Goal: Communication & Community: Ask a question

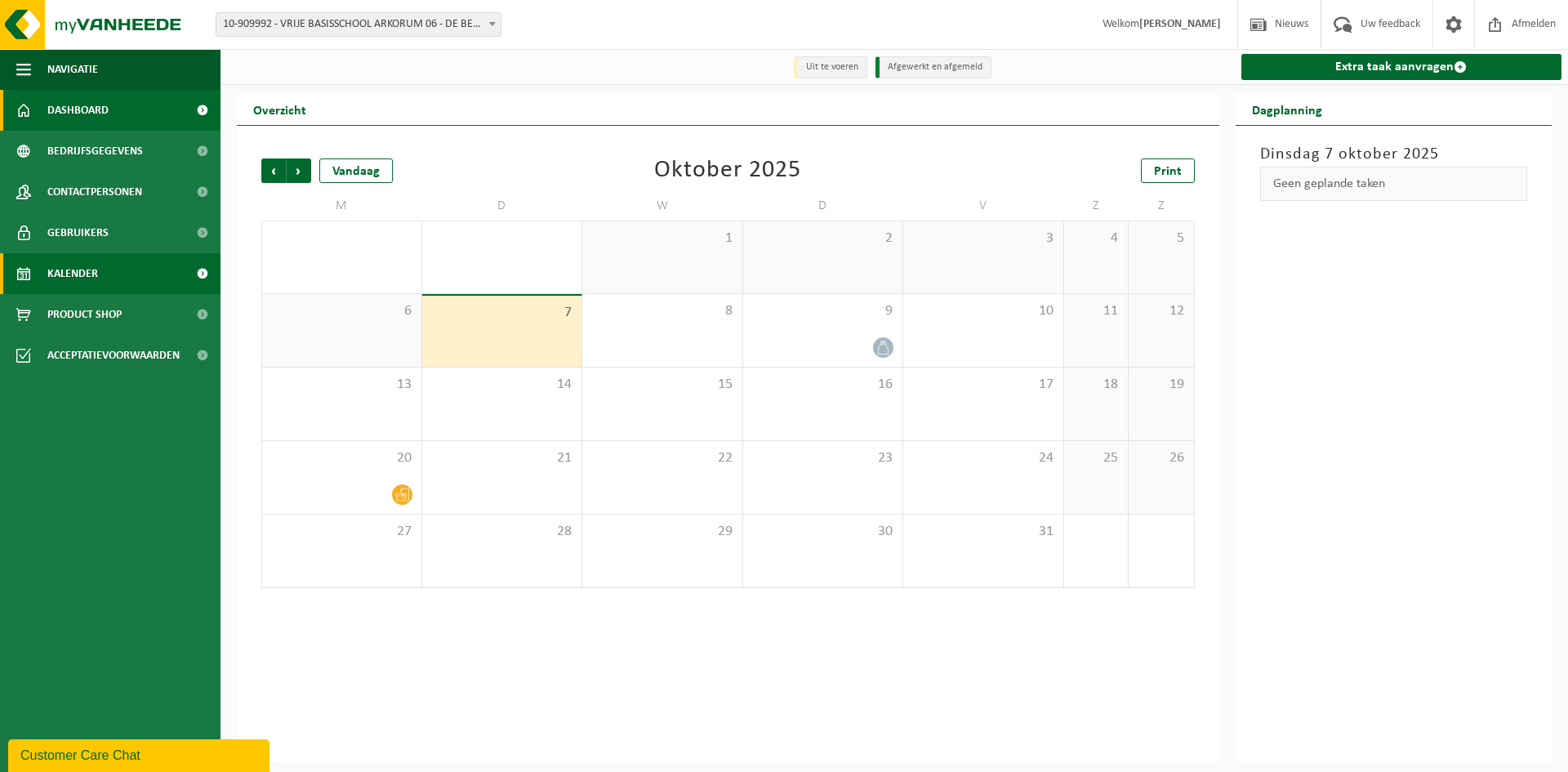
click at [84, 108] on span "Dashboard" at bounding box center [78, 109] width 61 height 40
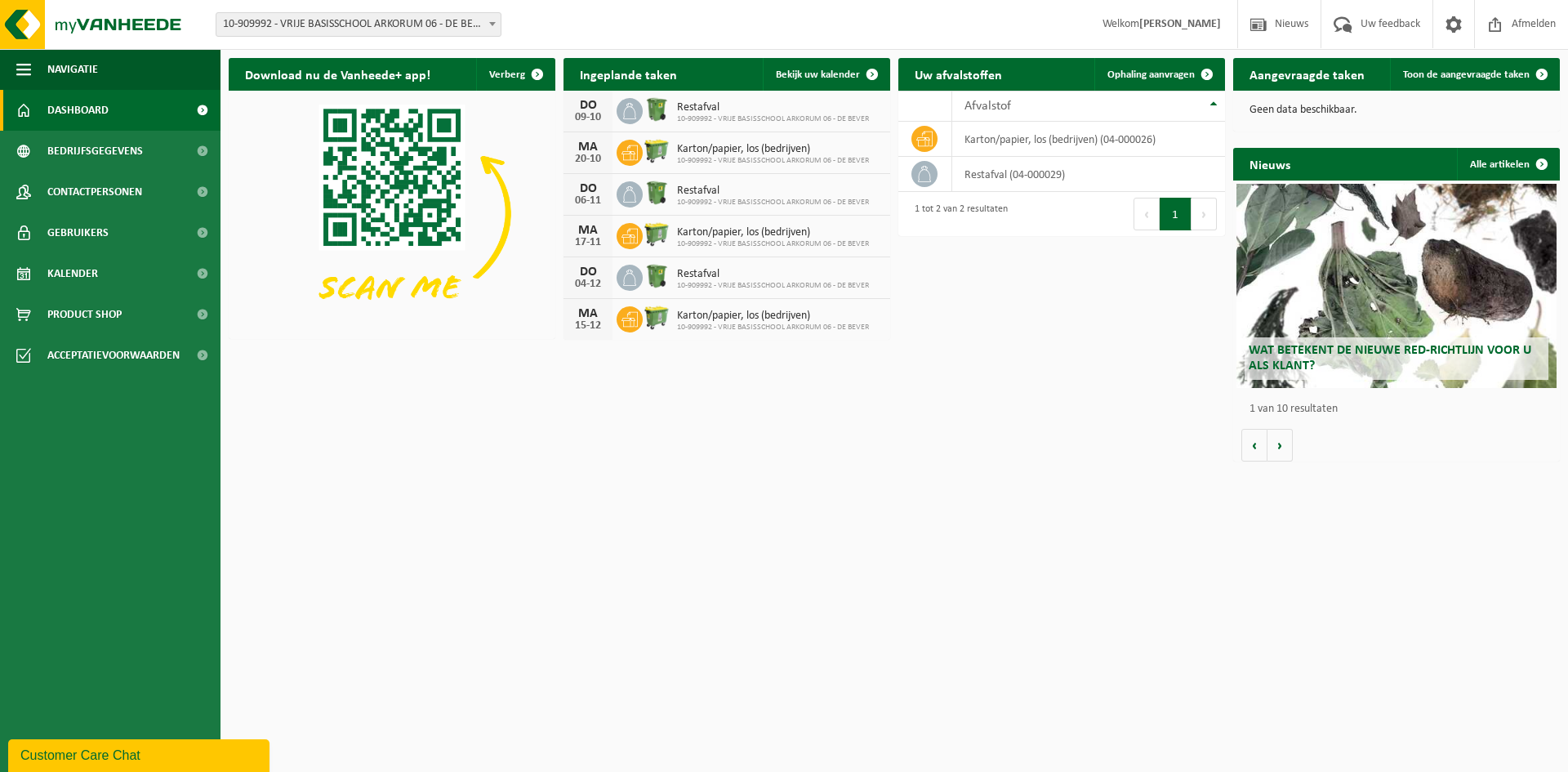
click at [111, 756] on div "Customer Care Chat" at bounding box center [139, 756] width 237 height 20
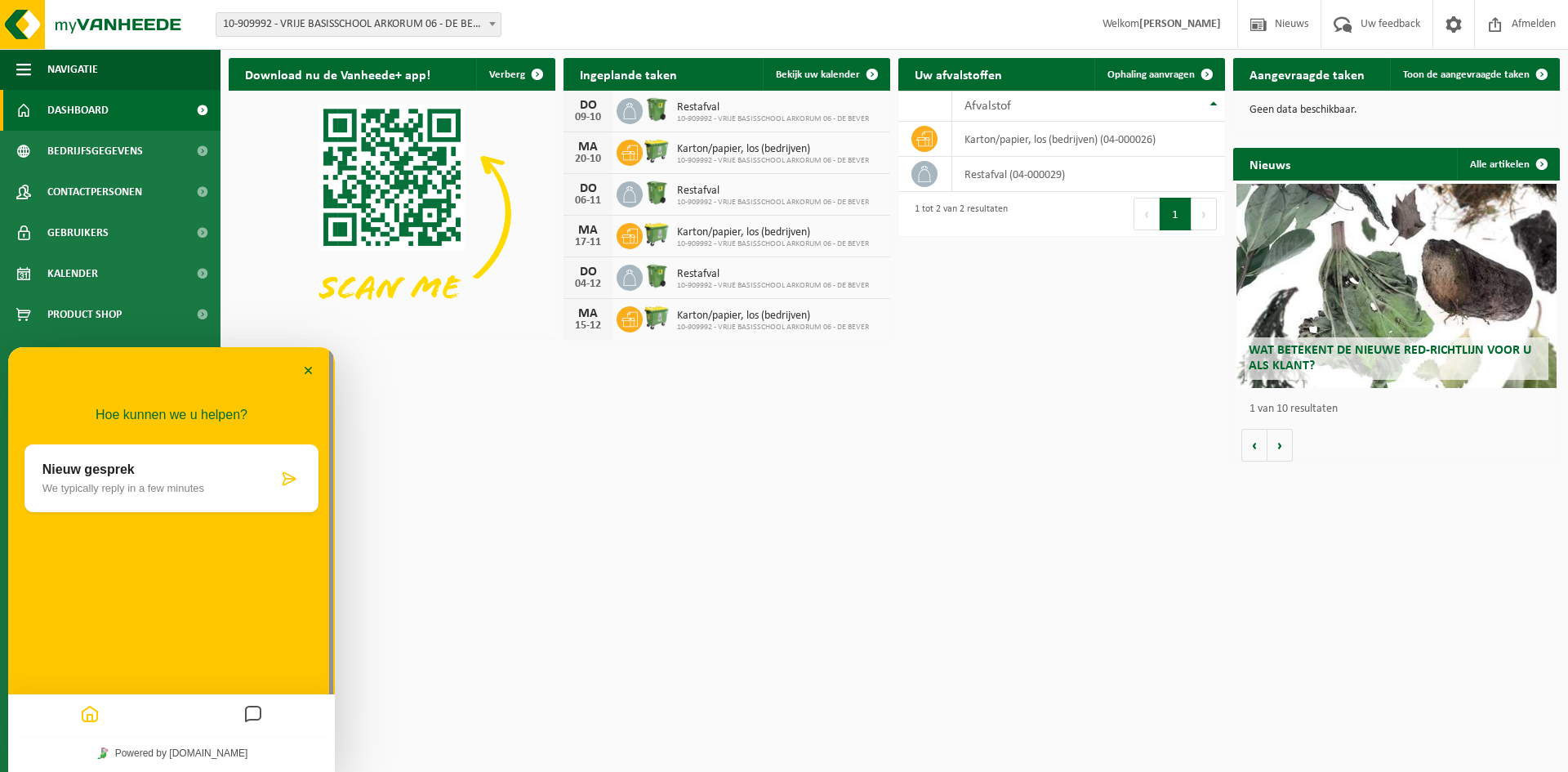
click at [74, 486] on p "We typically reply in a few minutes" at bounding box center [159, 488] width 235 height 12
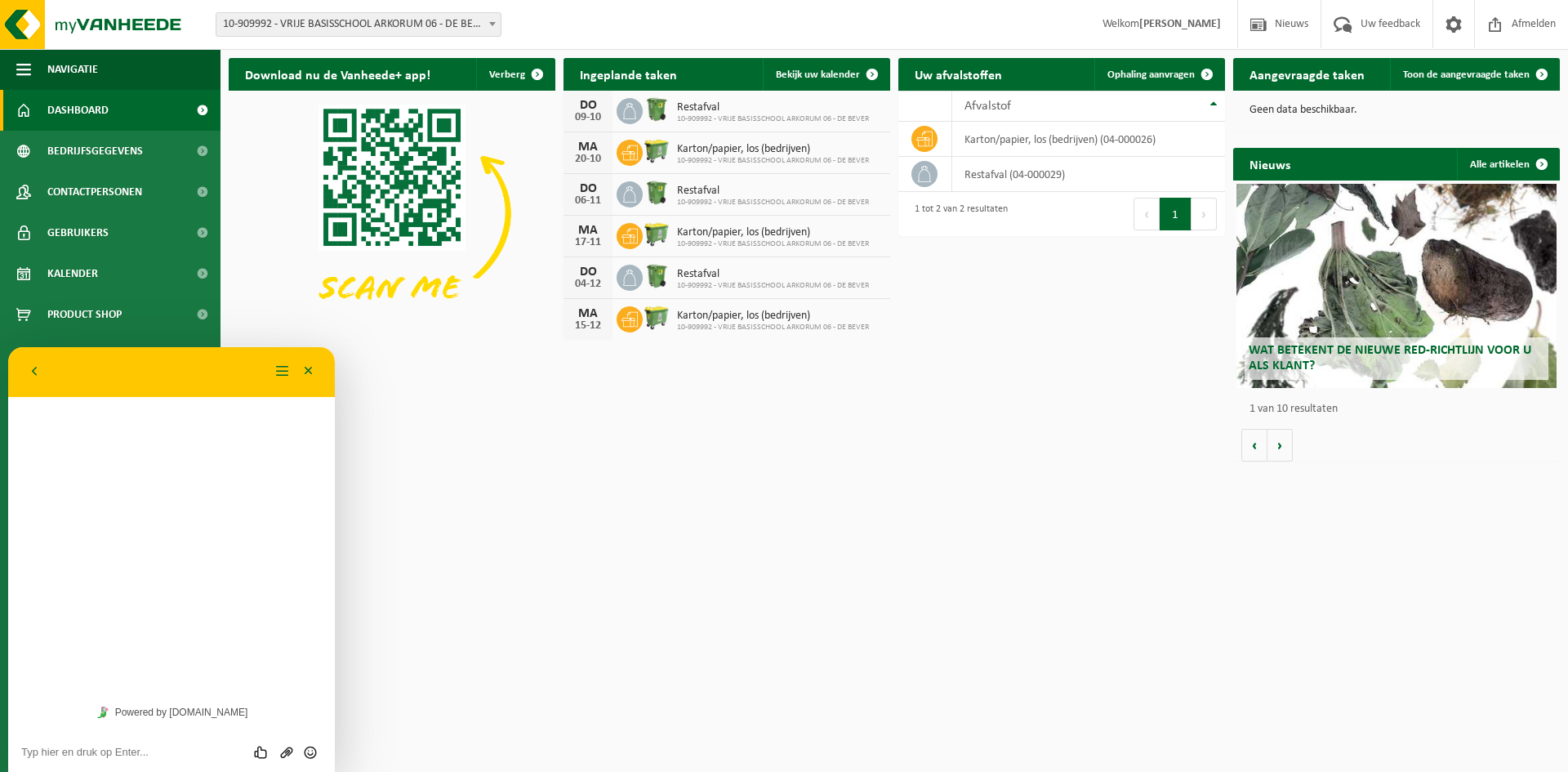
click at [64, 461] on div "Hoe kunnen we u helpen? Nieuw gesprek We typically reply in a few minutes" at bounding box center [171, 521] width 327 height 347
click at [62, 755] on textarea at bounding box center [171, 752] width 300 height 13
type textarea "Hallo, op 9/10 wordt onze container met restafval normaalgezien afgehaald maar …"
drag, startPoint x: 23, startPoint y: 714, endPoint x: 238, endPoint y: 756, distance: 219.1
click at [238, 756] on textarea "Hallo, op 9/10 wordt onze container met restafval normaalgezien afgehaald maar …" at bounding box center [171, 735] width 300 height 49
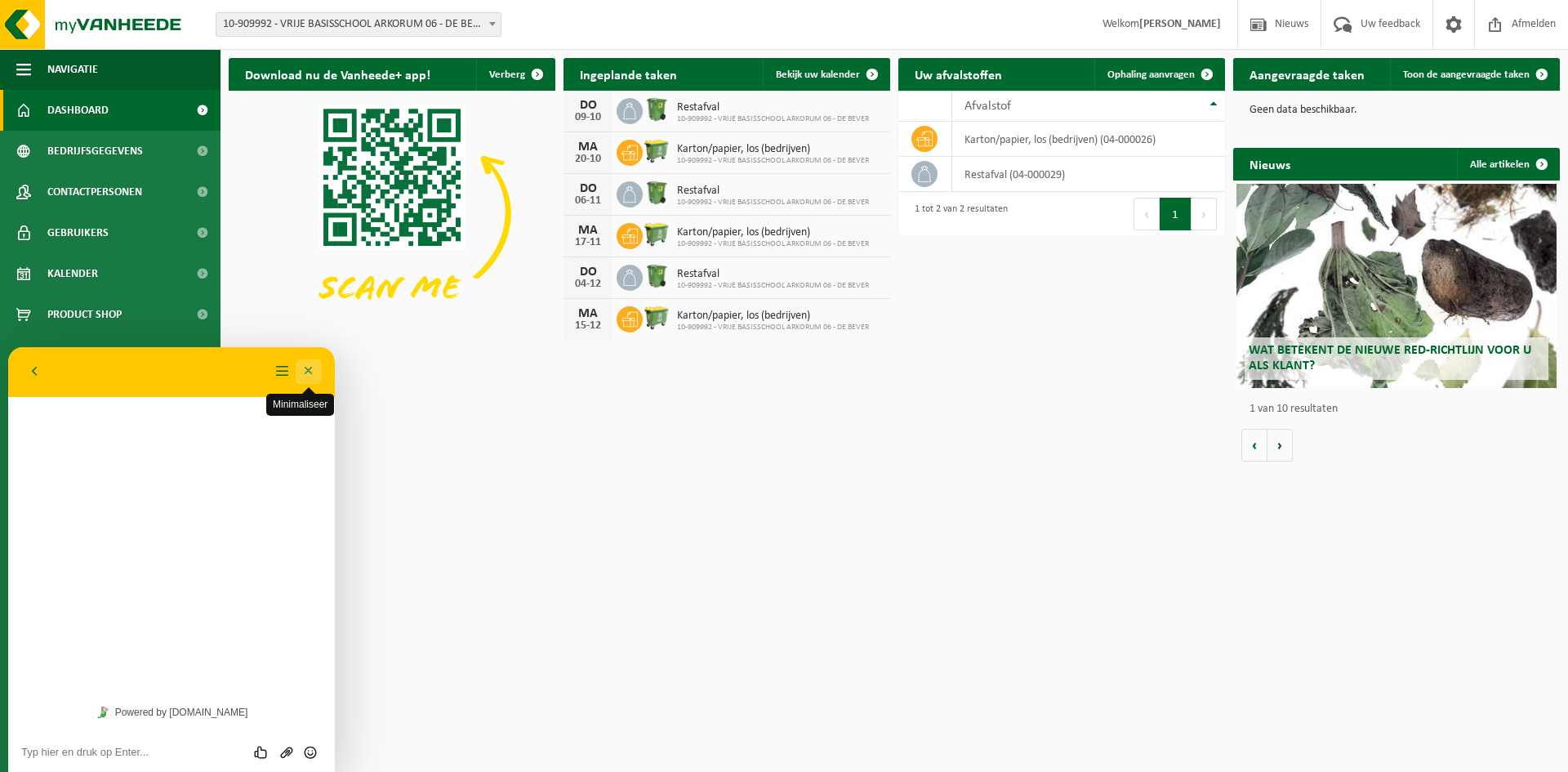
click at [309, 368] on button "Minimaliseer" at bounding box center [308, 371] width 27 height 25
